Goal: Communication & Community: Answer question/provide support

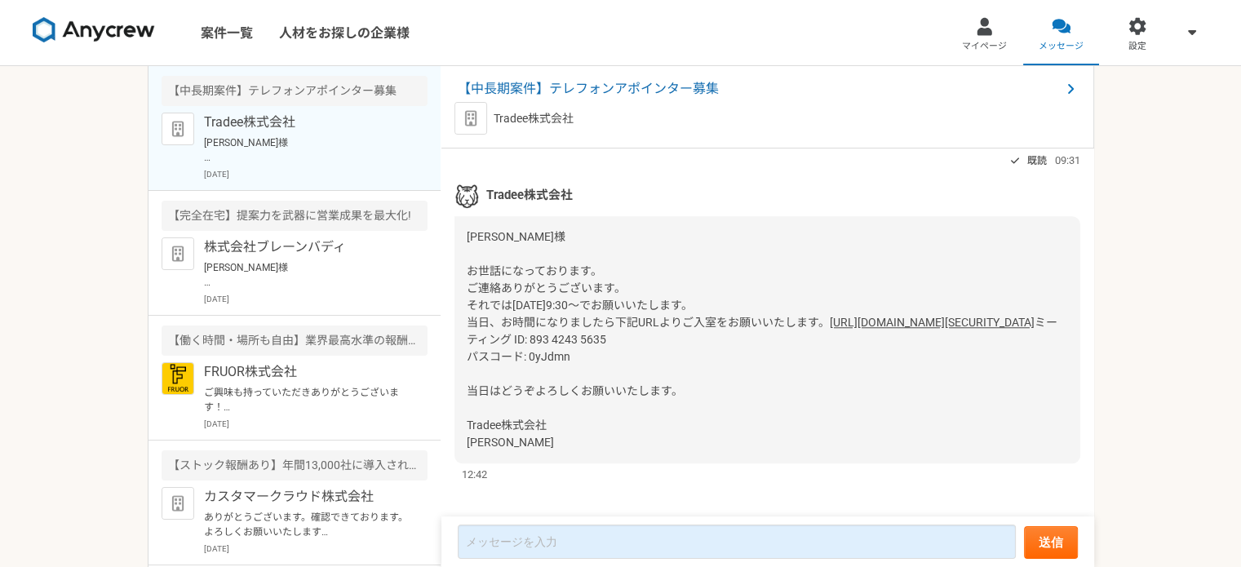
scroll to position [1633, 0]
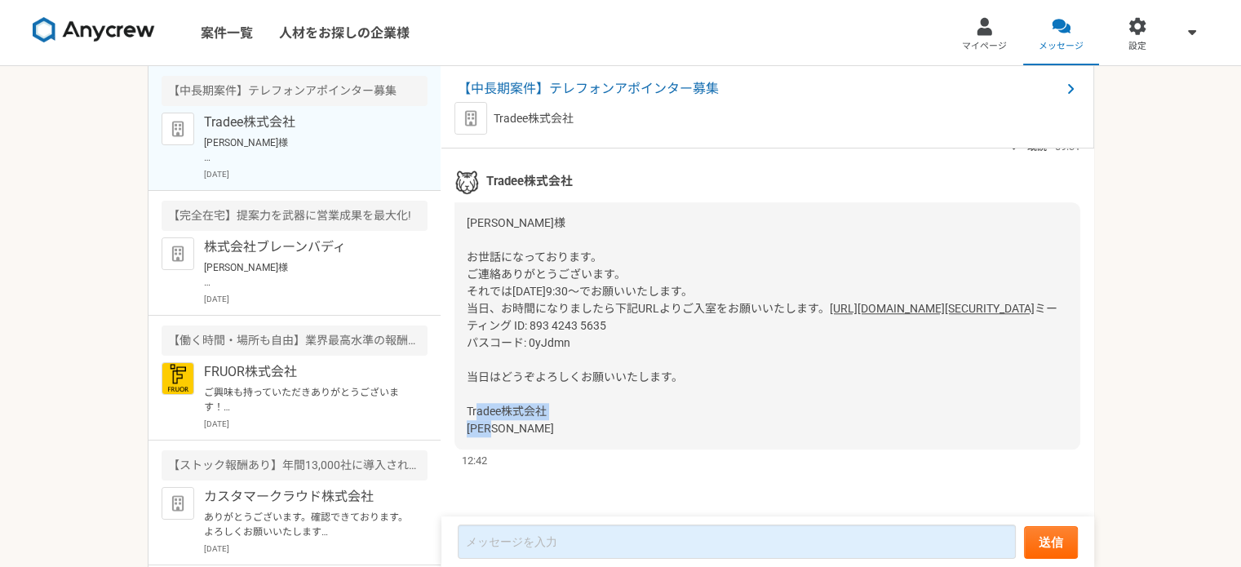
drag, startPoint x: 464, startPoint y: 414, endPoint x: 508, endPoint y: 424, distance: 45.3
click at [508, 424] on div "[PERSON_NAME]様 お世話になっております。 ご連絡ありがとうございます。 それでは[DATE]9:30〜でお願いいたします。 当日、お時間になりま…" at bounding box center [767, 325] width 626 height 247
copy span "Tradee株式会社 [PERSON_NAME]"
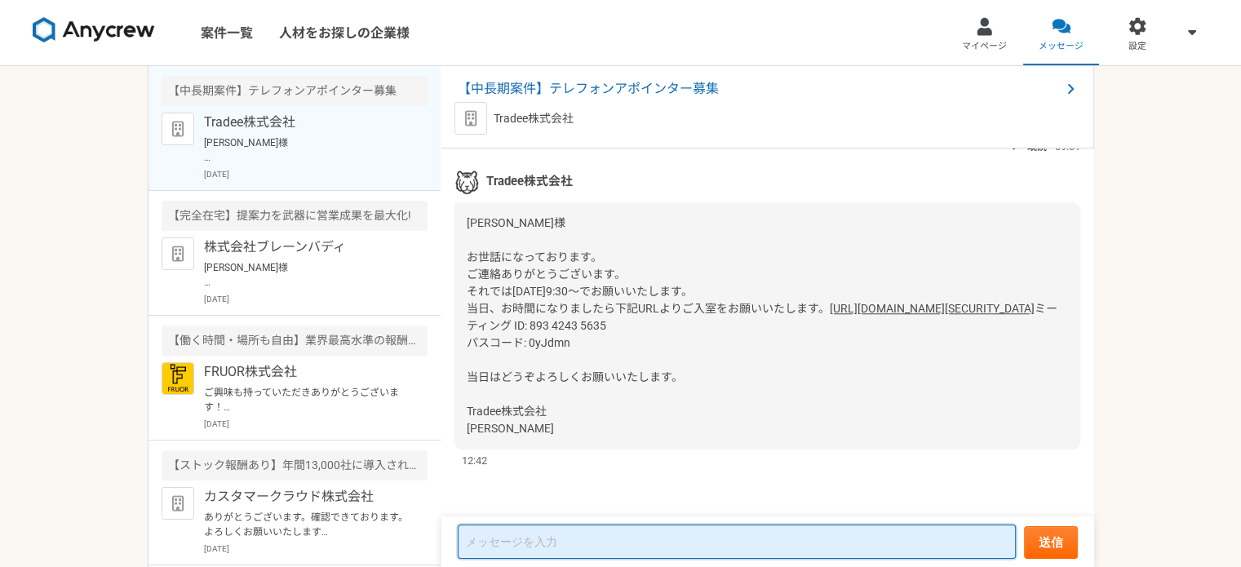
click at [525, 538] on textarea at bounding box center [737, 542] width 558 height 34
paste textarea "Tradee株式会社 [PERSON_NAME]"
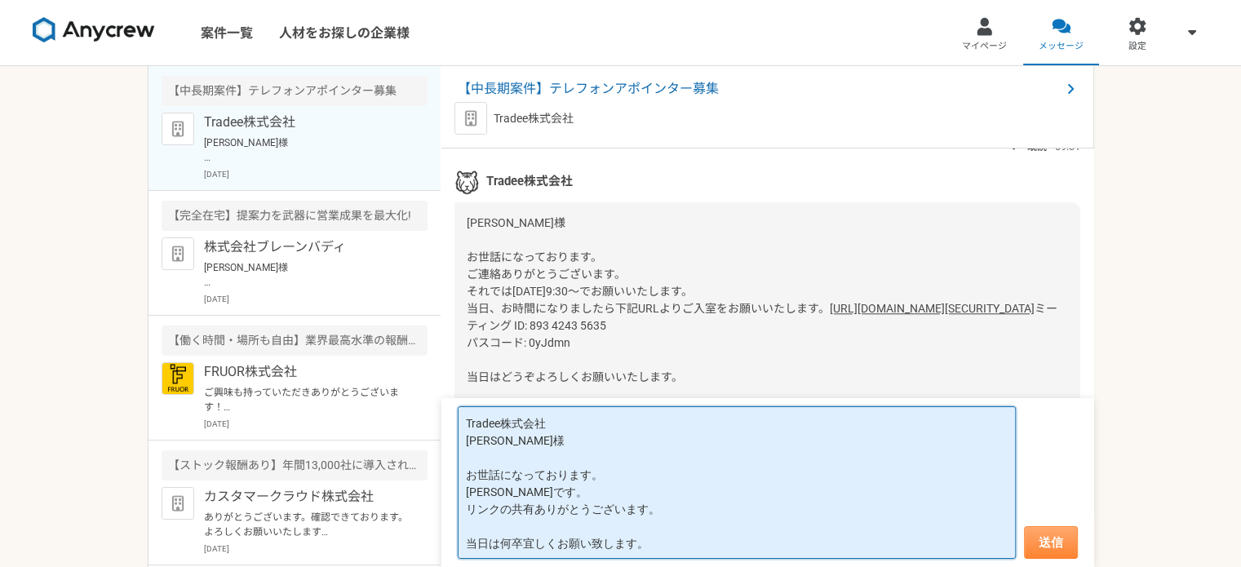
type textarea "Tradee株式会社 [PERSON_NAME]様 お世話になっております。 [PERSON_NAME]です。 リンクの共有ありがとうございます。 当日は何卒…"
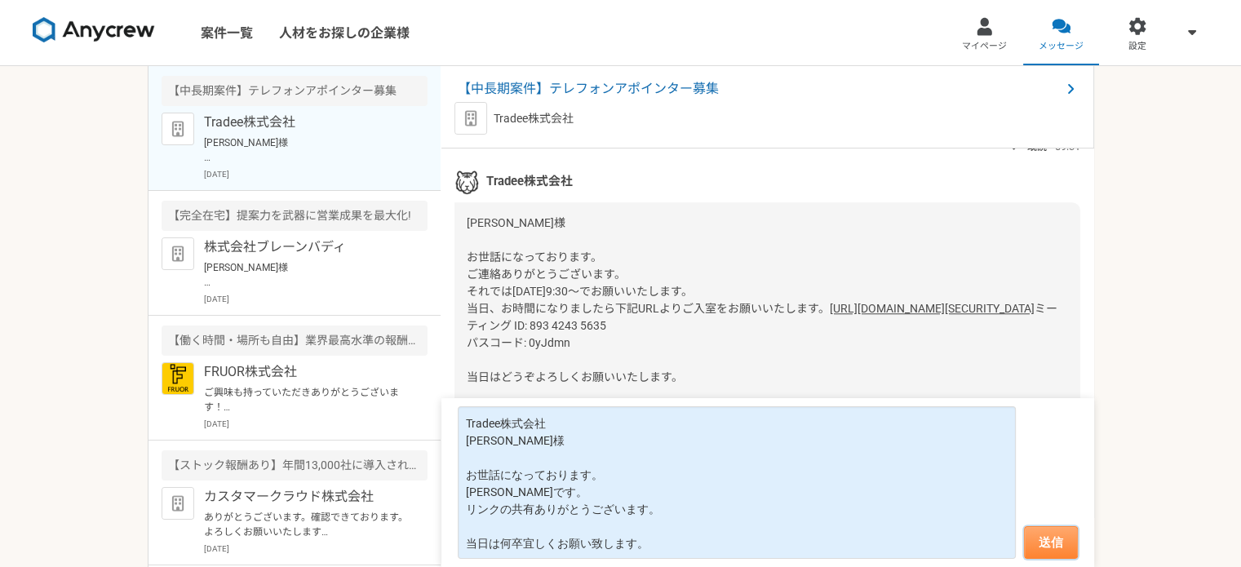
click at [1052, 547] on button "送信" at bounding box center [1051, 542] width 54 height 33
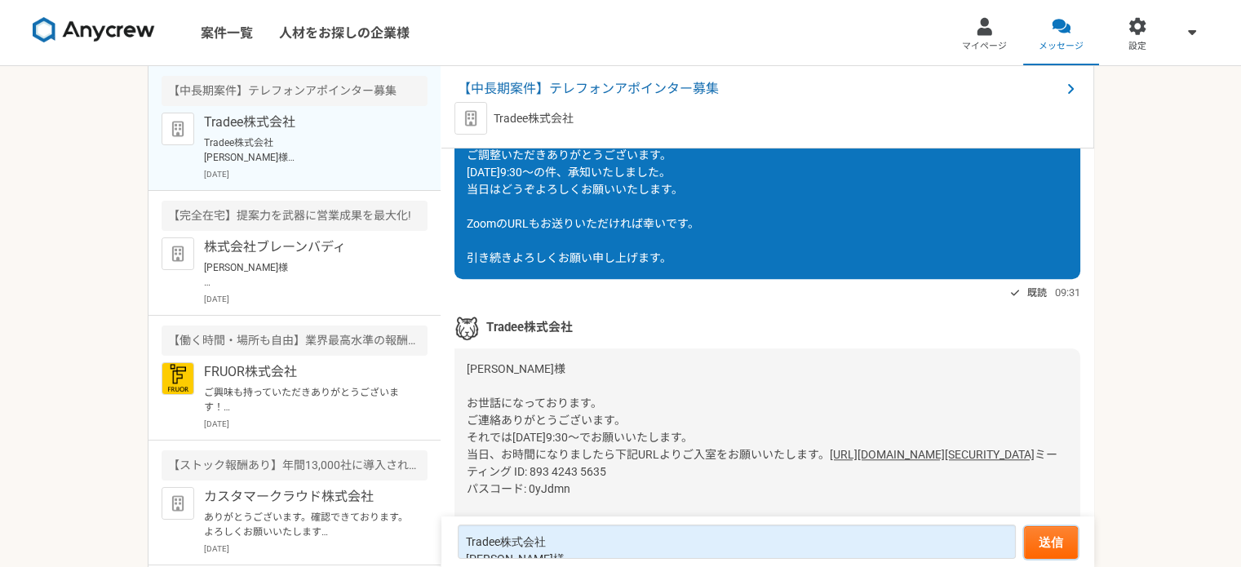
scroll to position [1256, 0]
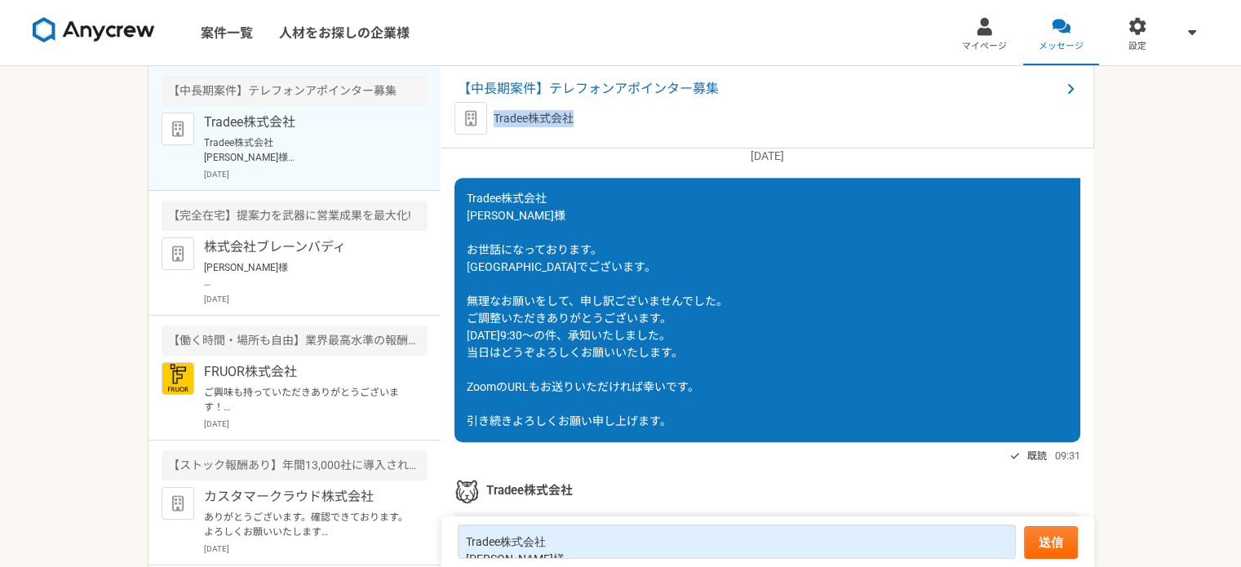
drag, startPoint x: 495, startPoint y: 117, endPoint x: 578, endPoint y: 122, distance: 82.6
click at [578, 122] on div "Tradee株式会社" at bounding box center [767, 118] width 626 height 33
copy p "Tradee株式会社"
click at [654, 90] on span "【中長期案件】テレフォンアポインター募集" at bounding box center [759, 89] width 603 height 20
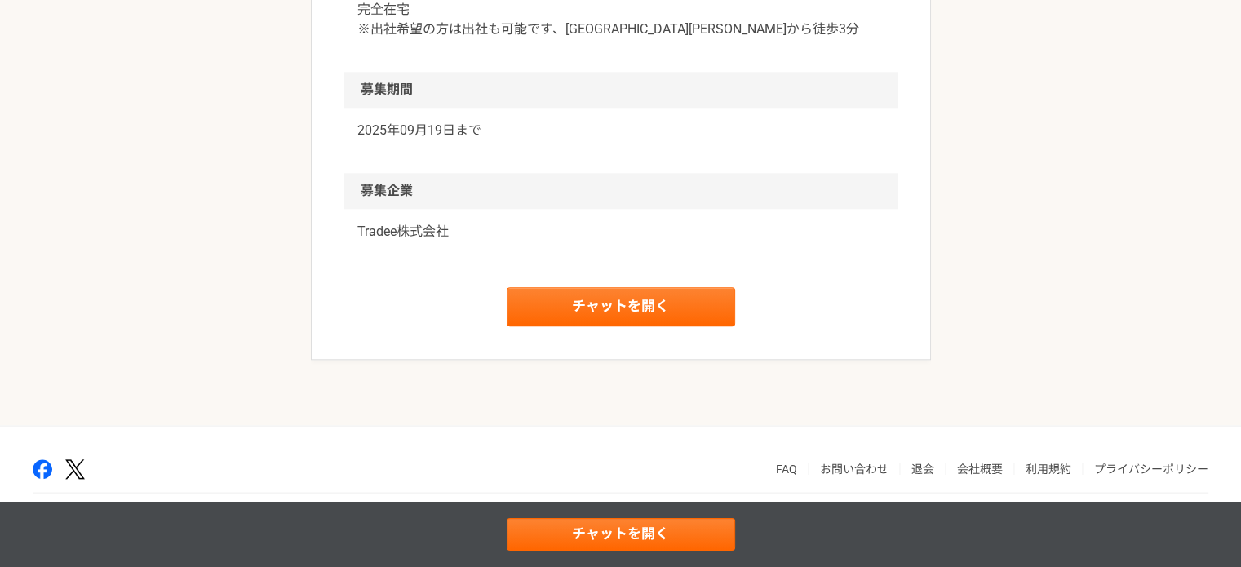
scroll to position [1841, 0]
